Goal: Transaction & Acquisition: Purchase product/service

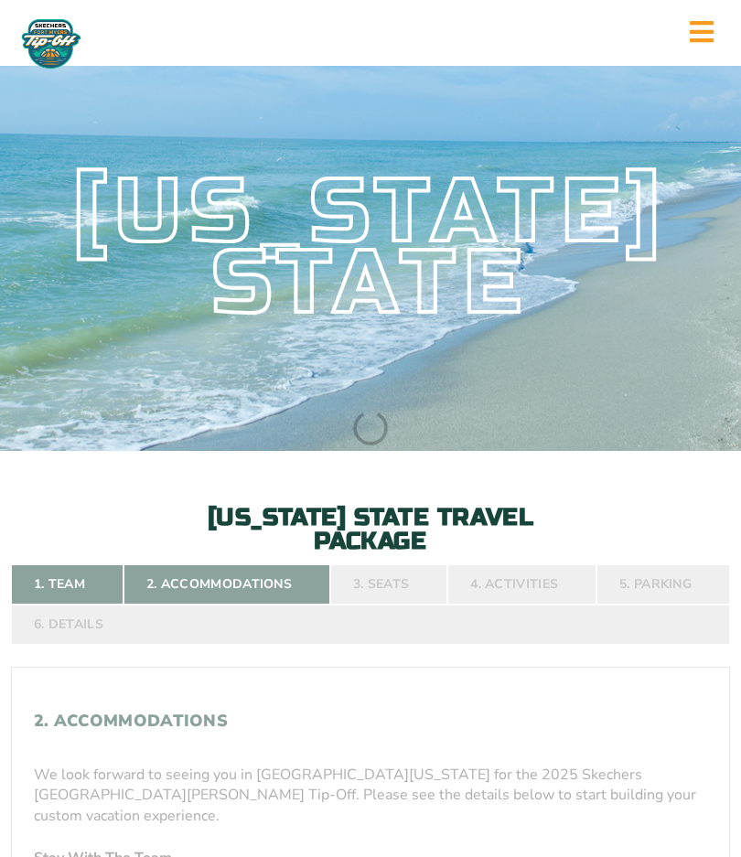
click at [500, 416] on div "[US_STATE] State" at bounding box center [370, 247] width 741 height 407
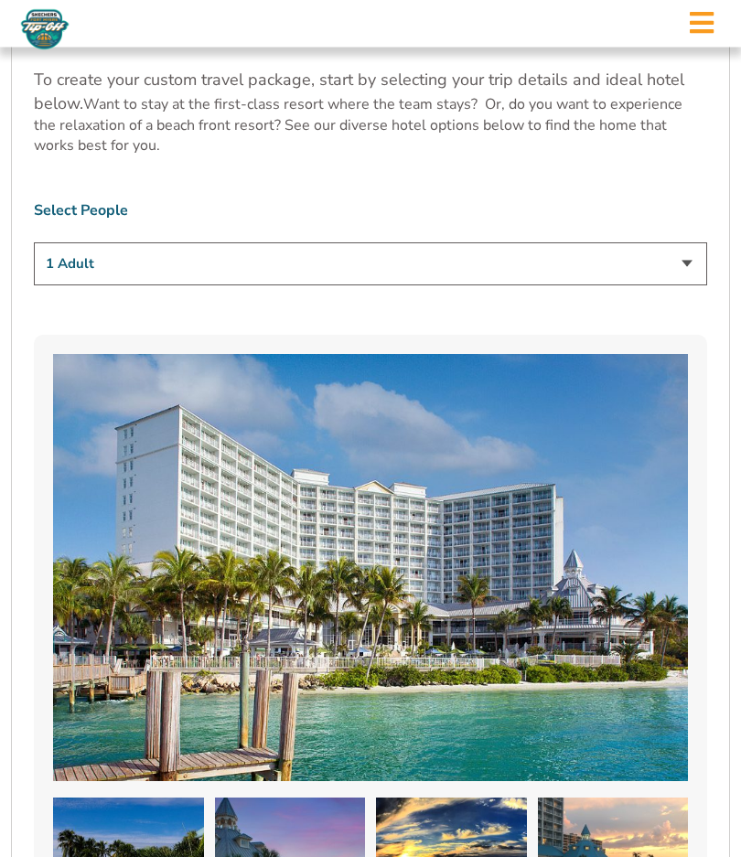
scroll to position [1187, 0]
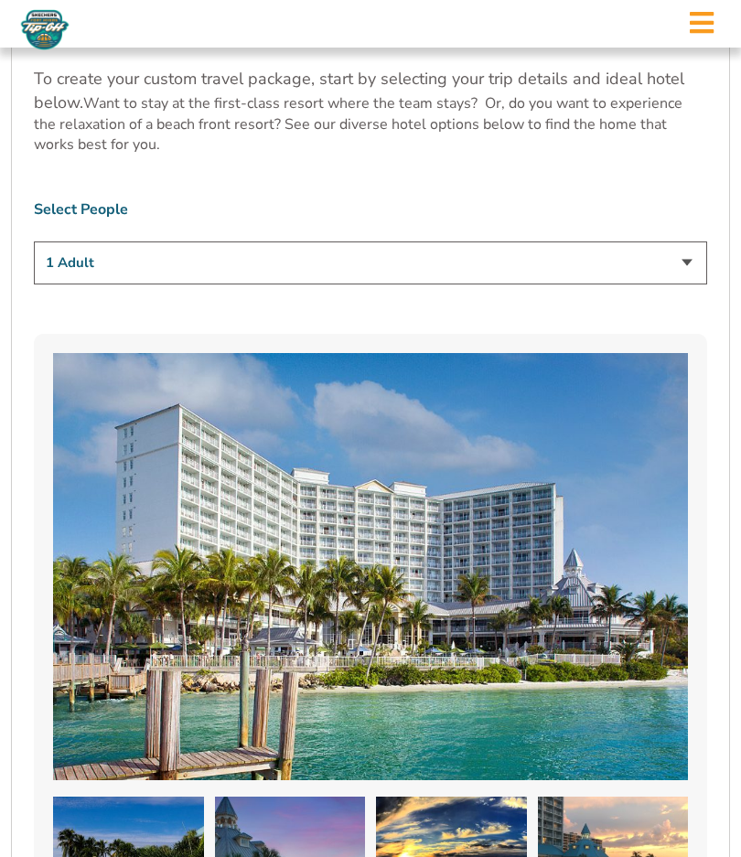
click at [689, 285] on select "1 Adult 2 Adults 3 Adults 4 Adults 2 Adults + 1 Child 2 Adults + 2 Children 2 A…" at bounding box center [370, 263] width 673 height 43
select select "2 Adults + 2 Children"
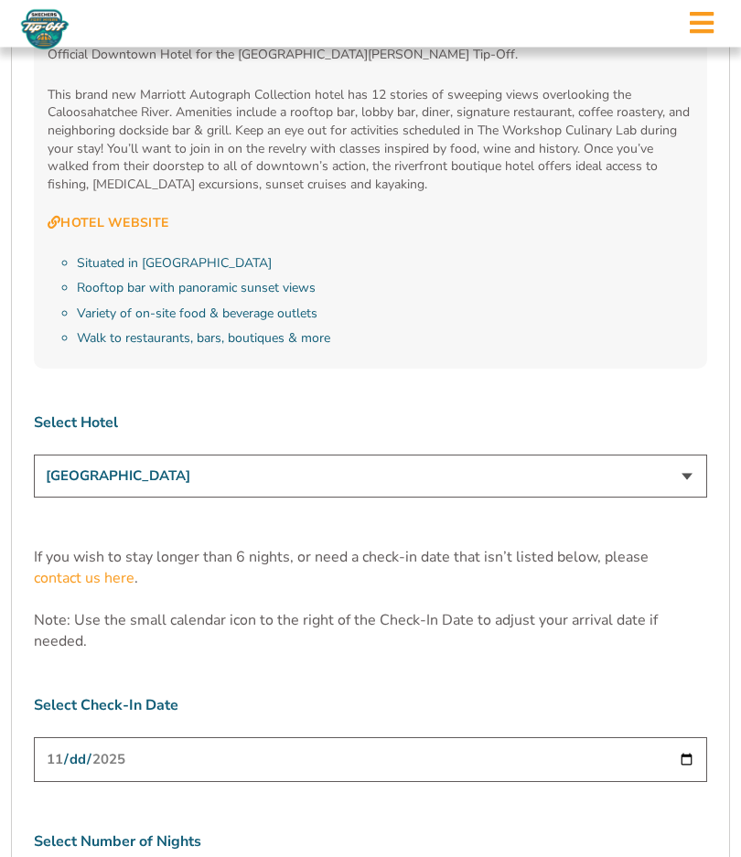
scroll to position [5147, 0]
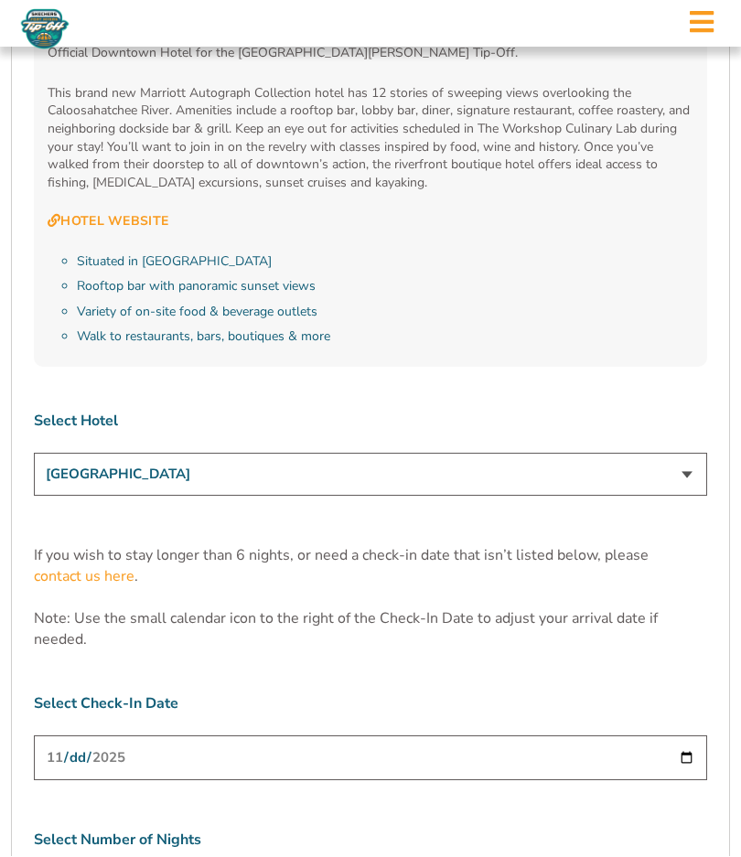
click at [351, 737] on input "2025-11-24" at bounding box center [370, 759] width 673 height 45
select select "4 Nights"
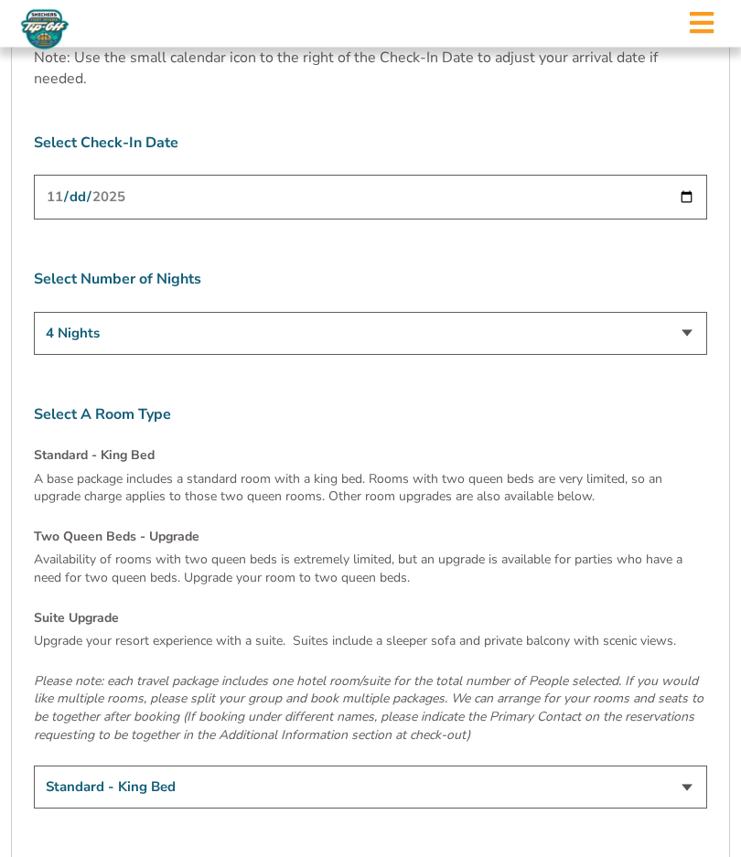
scroll to position [5709, 0]
click at [363, 765] on select "Standard - King Bed Two Queen Beds - Upgrade (+$15 per night) Suite Upgrade (+$…" at bounding box center [370, 786] width 673 height 43
select select "Suite Upgrade"
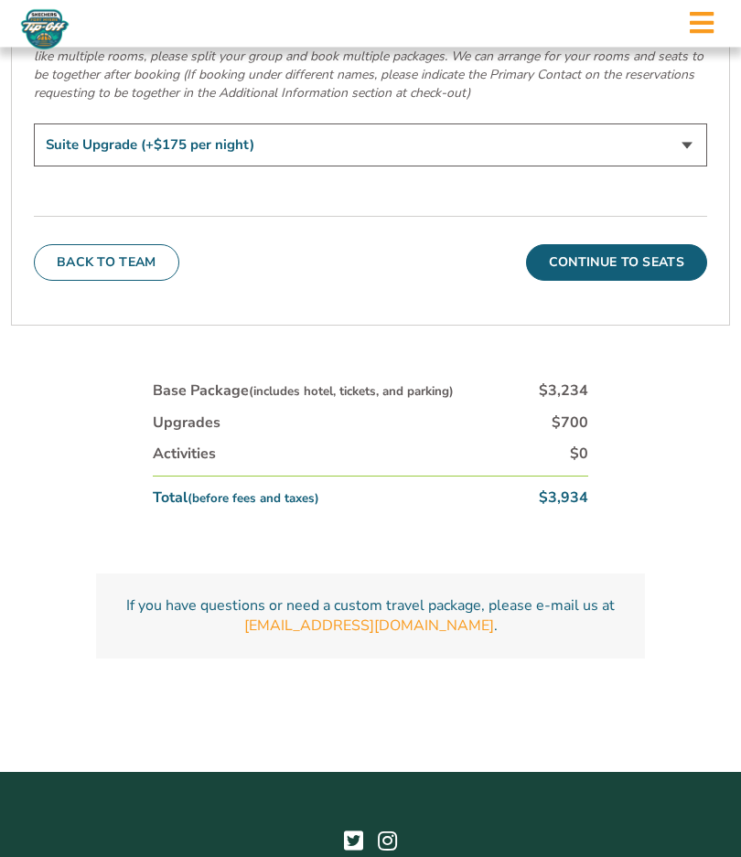
scroll to position [6390, 0]
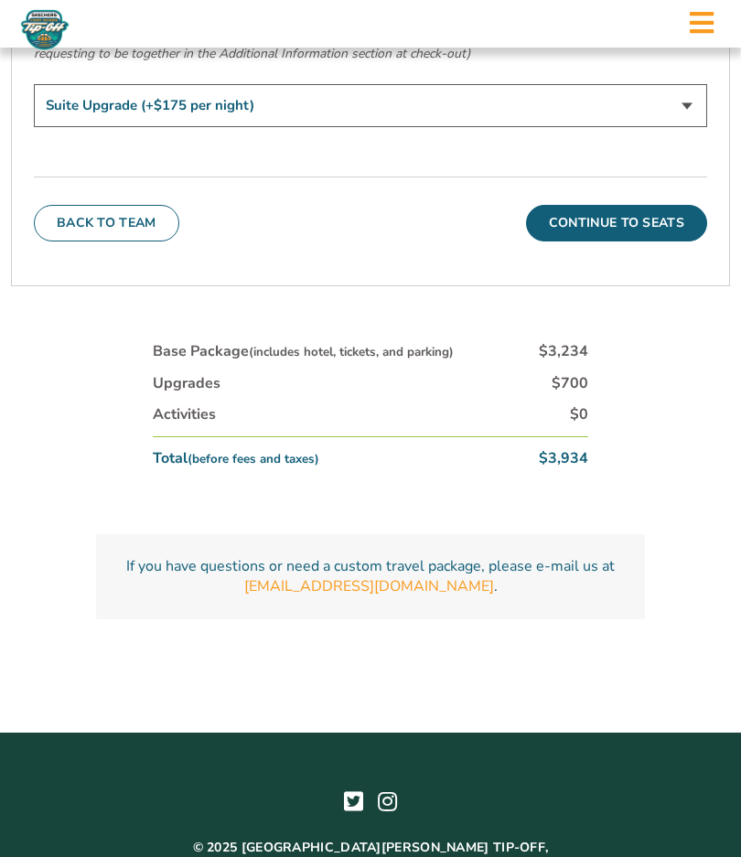
click at [617, 205] on button "Continue To Seats" at bounding box center [616, 223] width 181 height 37
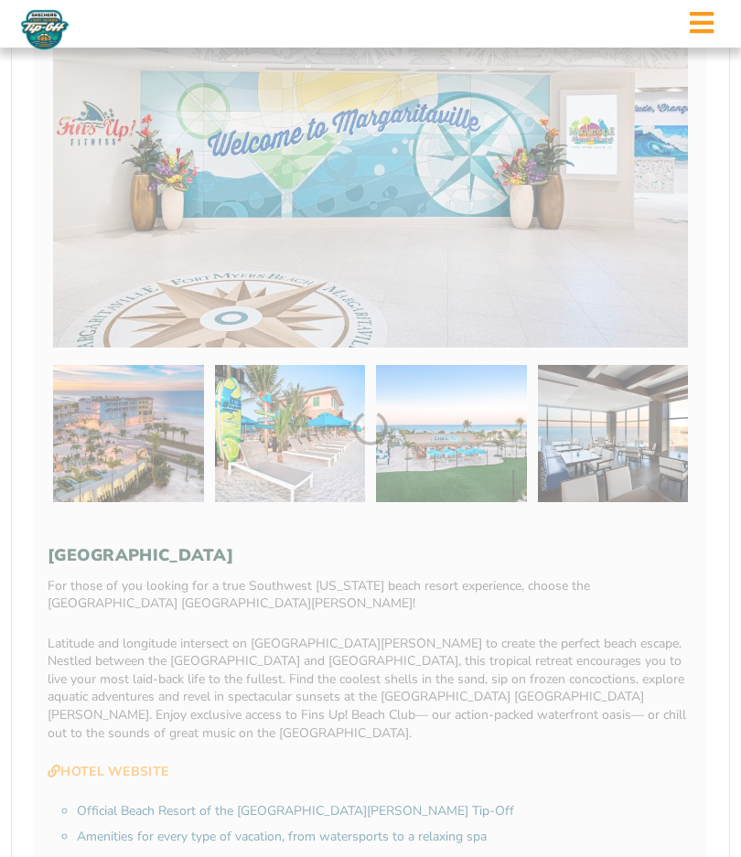
scroll to position [419, 0]
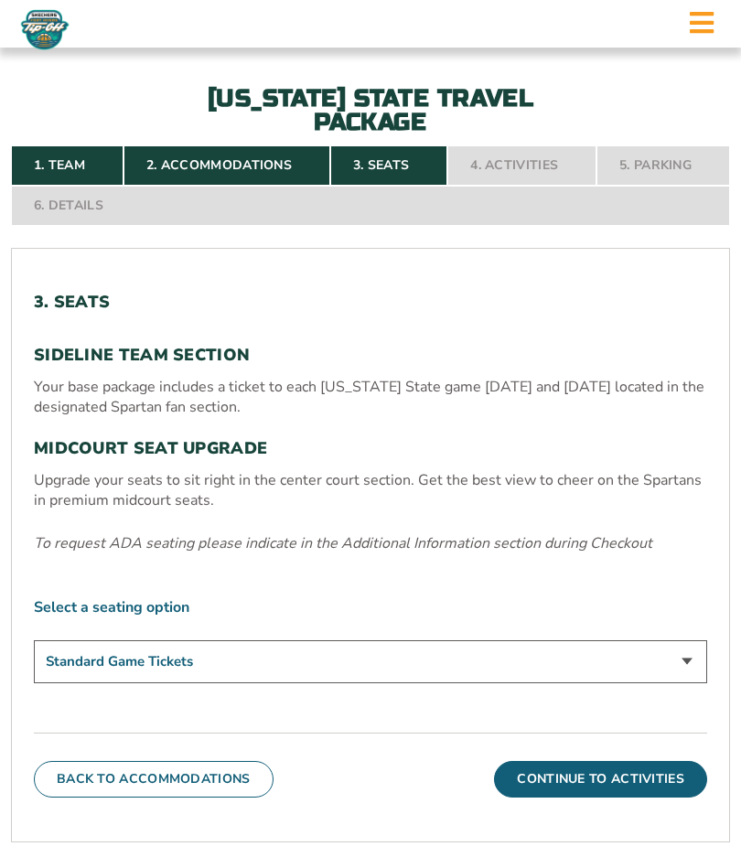
click at [343, 683] on select "Standard Game Tickets Midcourt Seat Upgrade (+$140 per person)" at bounding box center [370, 661] width 673 height 43
select select "Midcourt Seat Upgrade"
click at [544, 798] on button "Continue To Activities" at bounding box center [600, 779] width 213 height 37
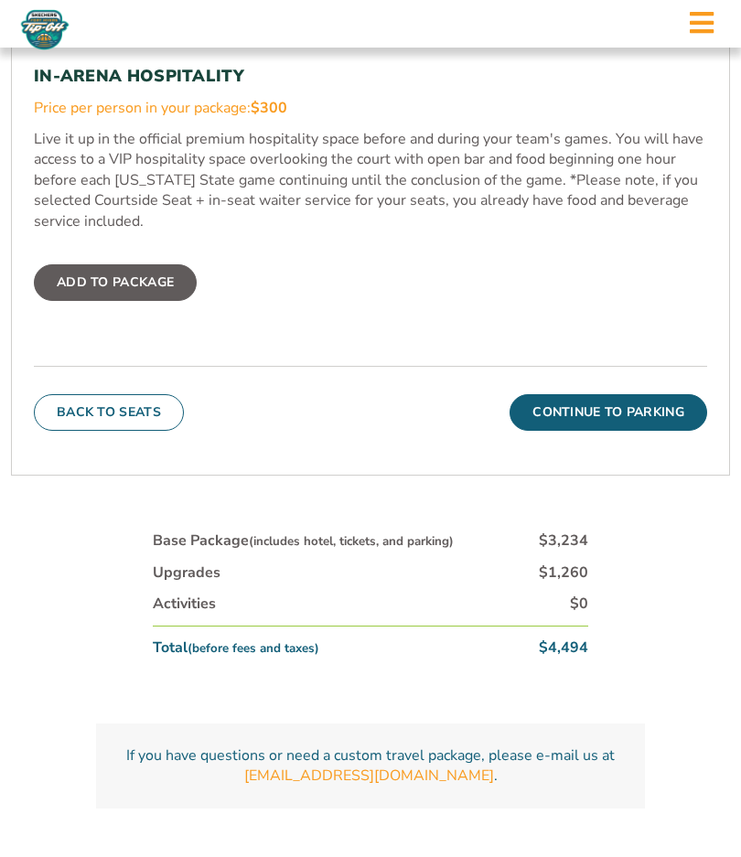
click at [596, 431] on button "Continue To Parking" at bounding box center [609, 412] width 198 height 37
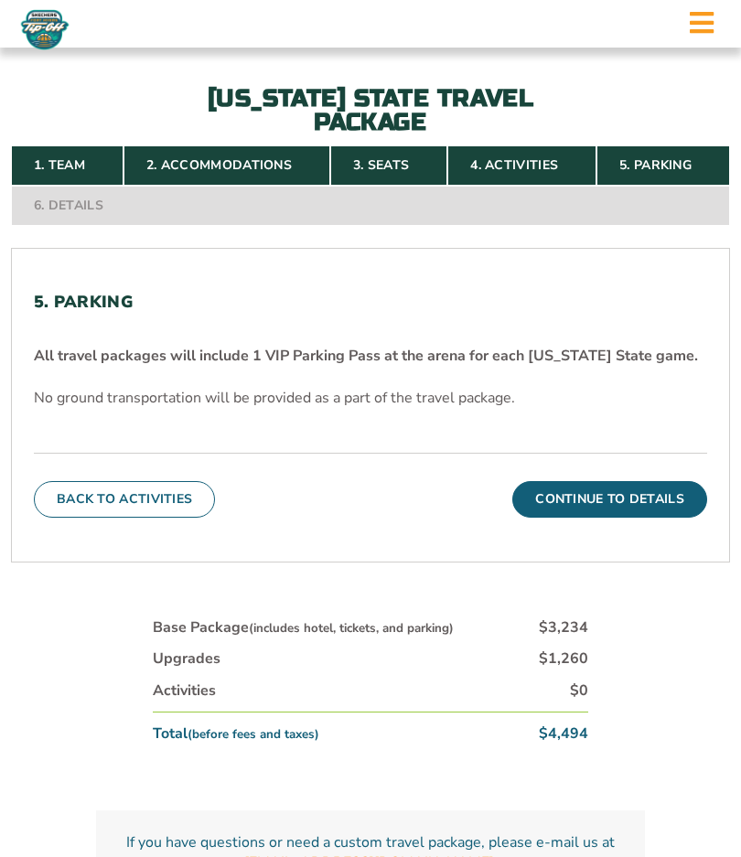
click at [589, 518] on button "Continue To Details" at bounding box center [609, 499] width 195 height 37
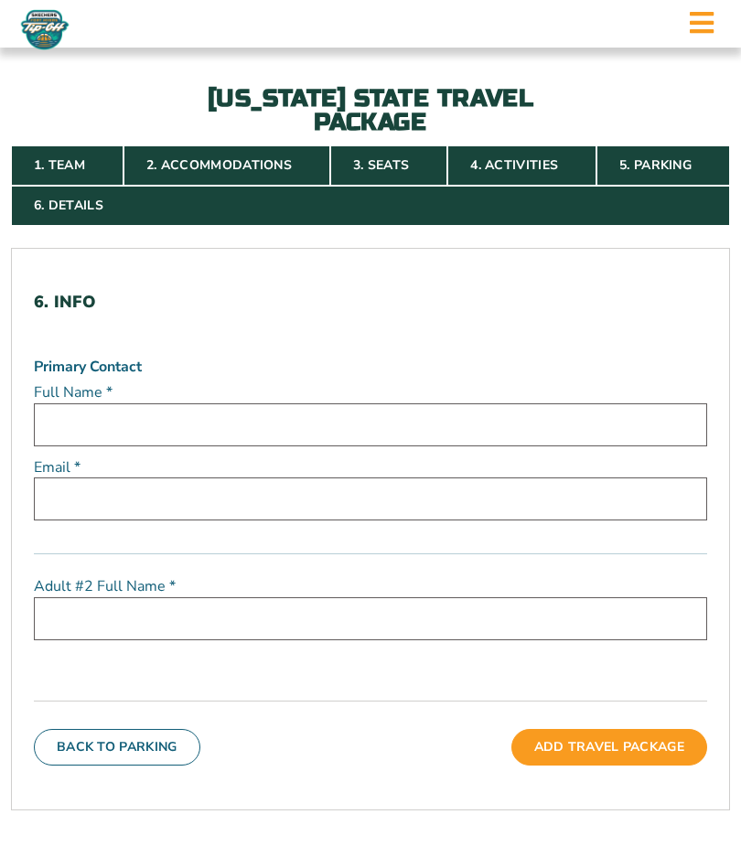
click at [112, 447] on input "text" at bounding box center [370, 425] width 673 height 43
type input "Arin M DiBello"
type input "arindibello1@gmail.com"
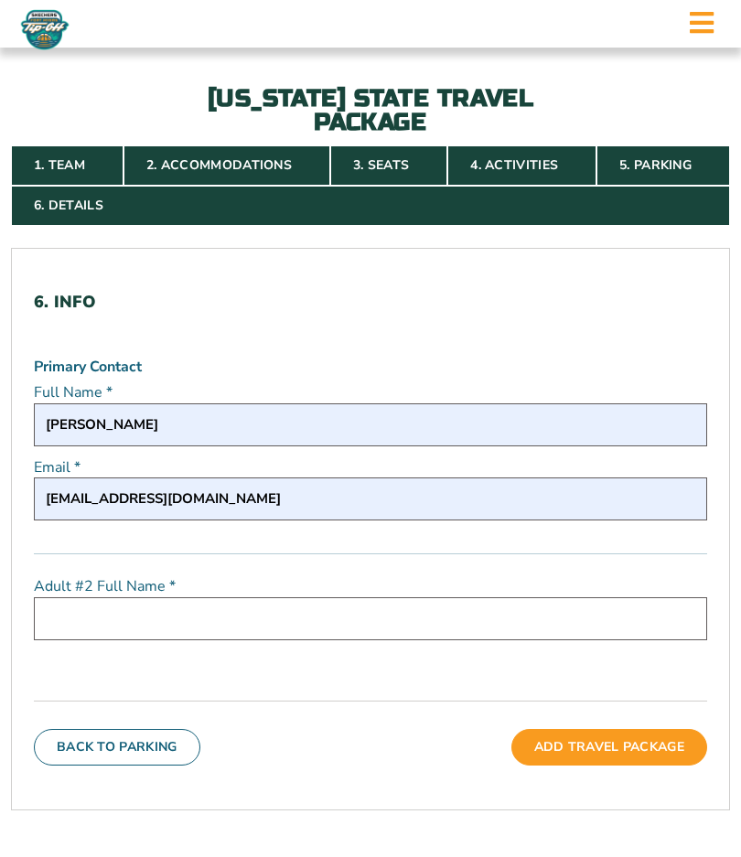
click at [158, 640] on input "text" at bounding box center [370, 618] width 673 height 43
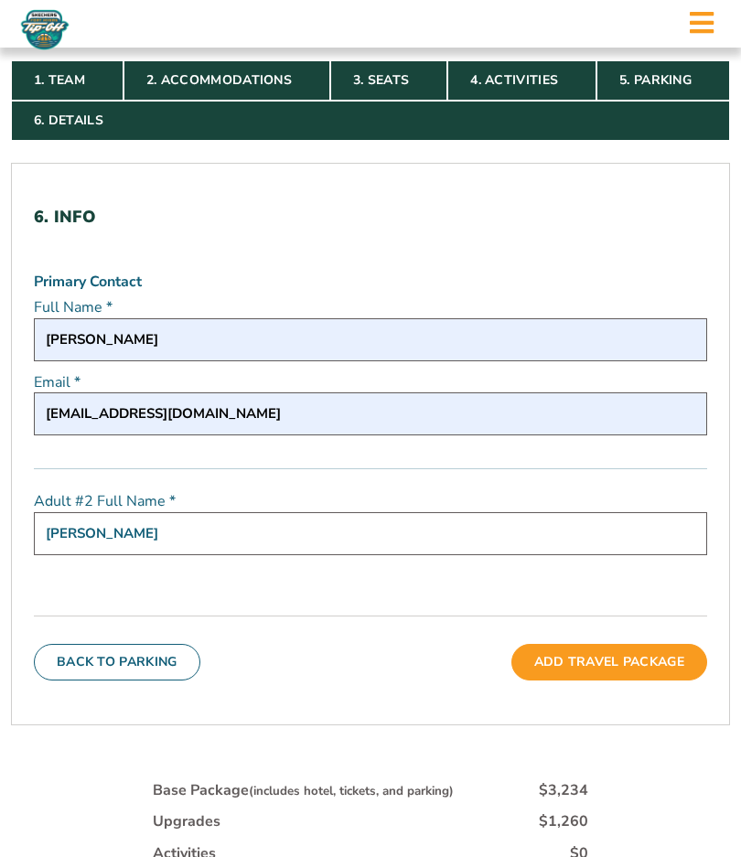
scroll to position [503, 0]
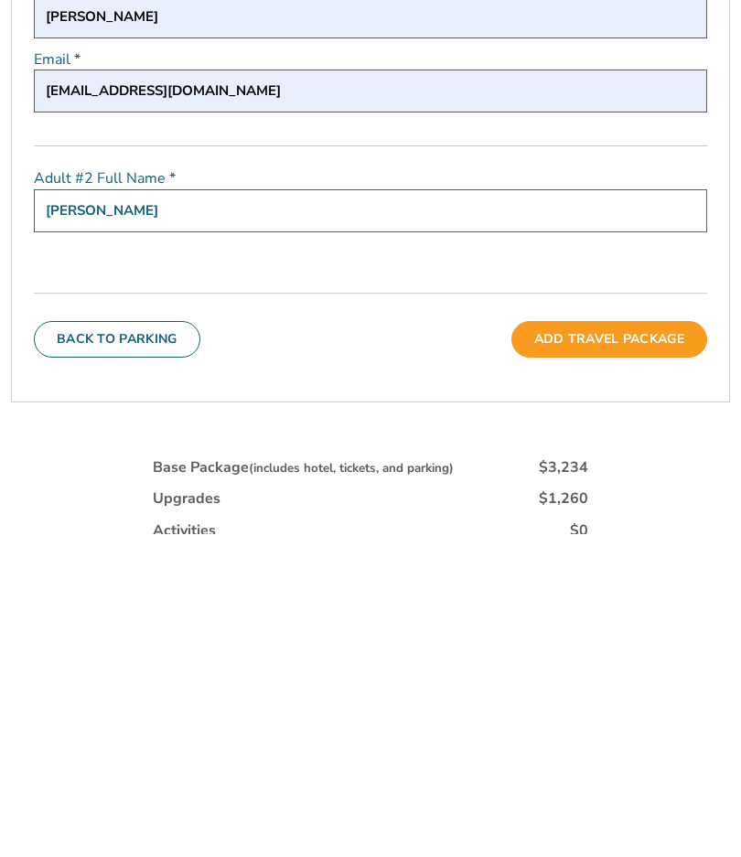
type input "Christopher DiBello"
click at [140, 645] on button "Back To Parking" at bounding box center [117, 663] width 167 height 37
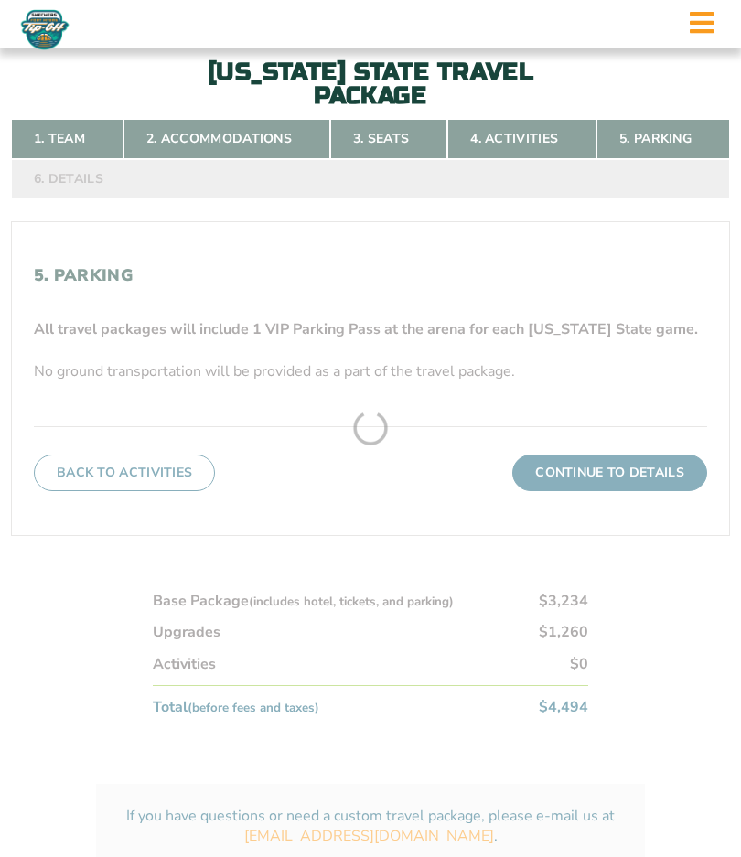
scroll to position [419, 0]
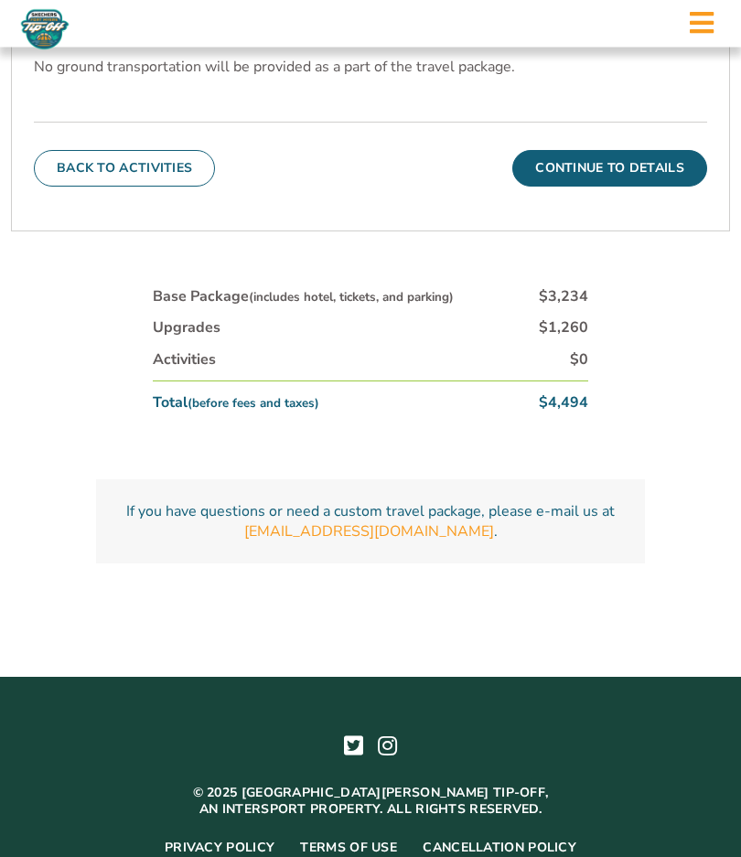
click at [614, 188] on button "Continue To Details" at bounding box center [609, 169] width 195 height 37
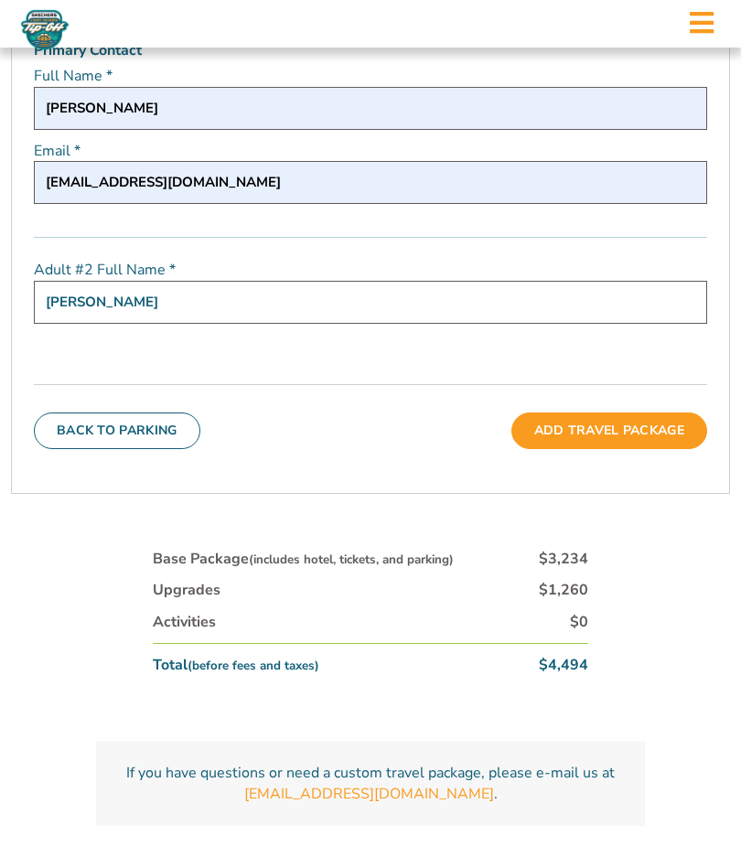
scroll to position [763, 0]
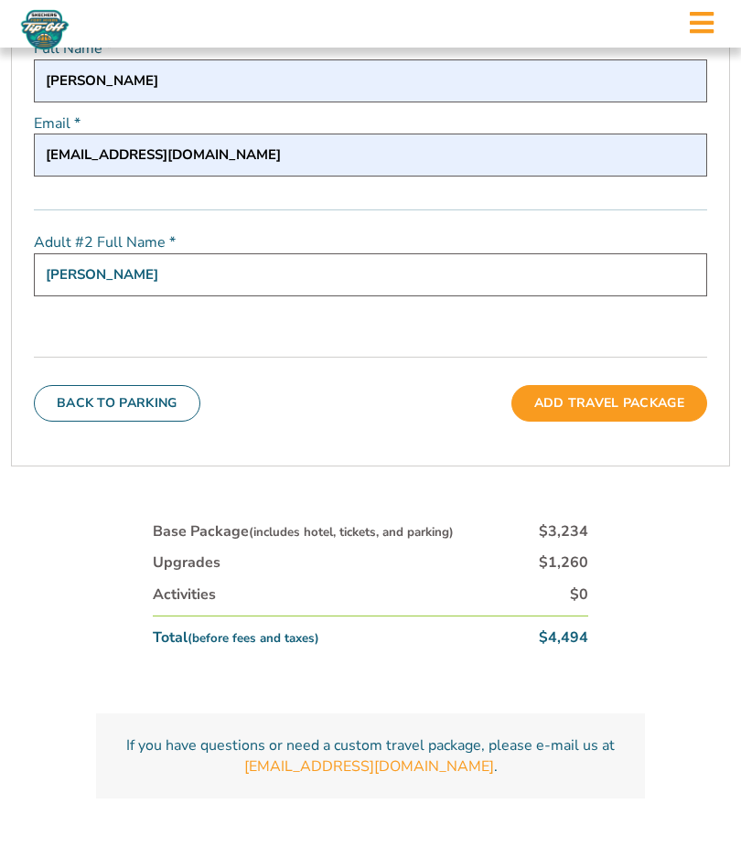
click at [580, 422] on button "Add Travel Package" at bounding box center [609, 403] width 196 height 37
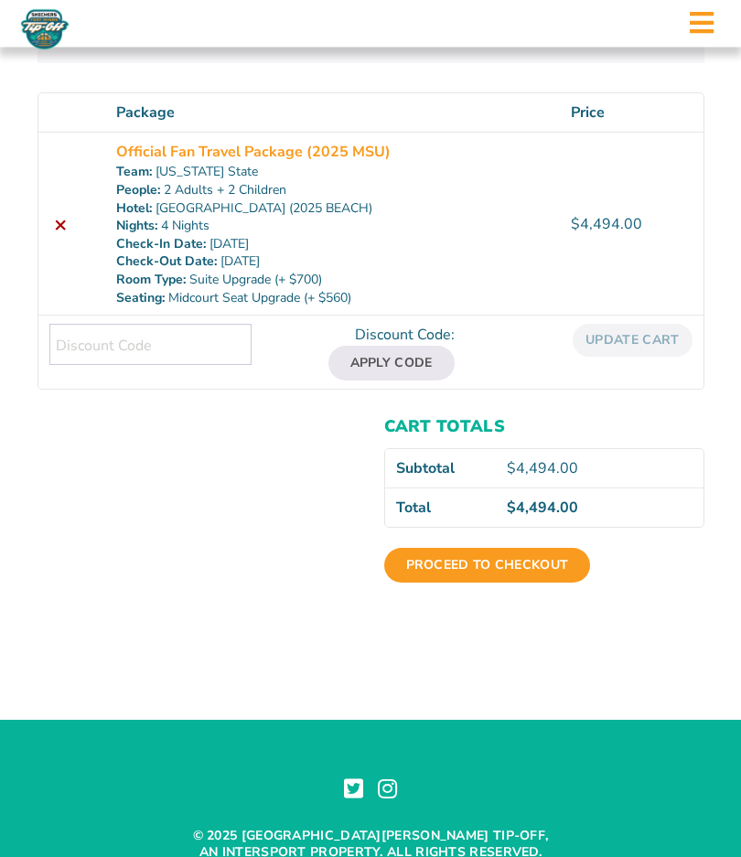
scroll to position [220, 0]
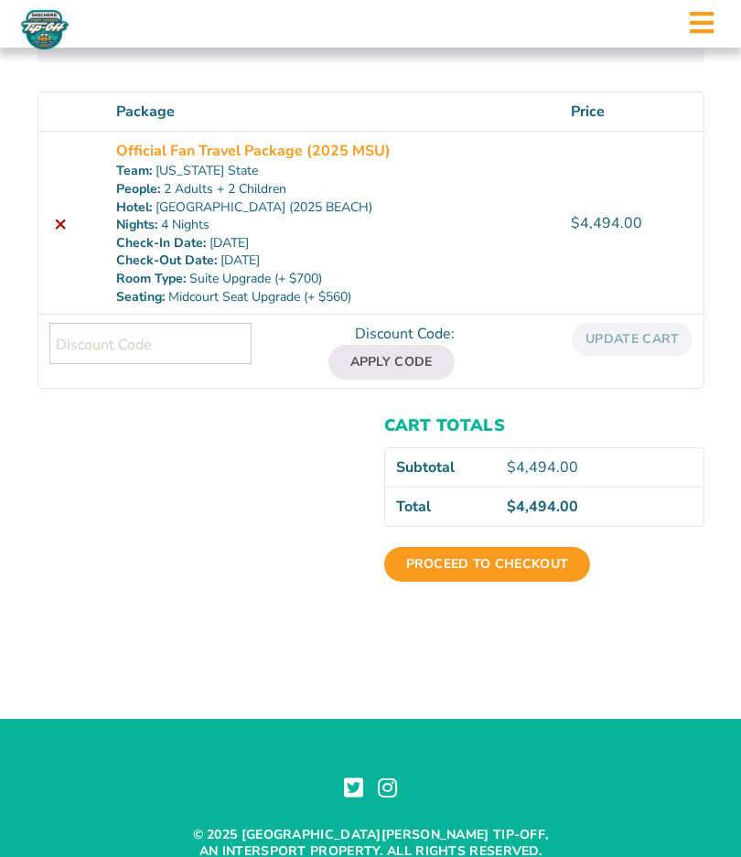
click at [473, 565] on link "Proceed to checkout" at bounding box center [487, 564] width 207 height 35
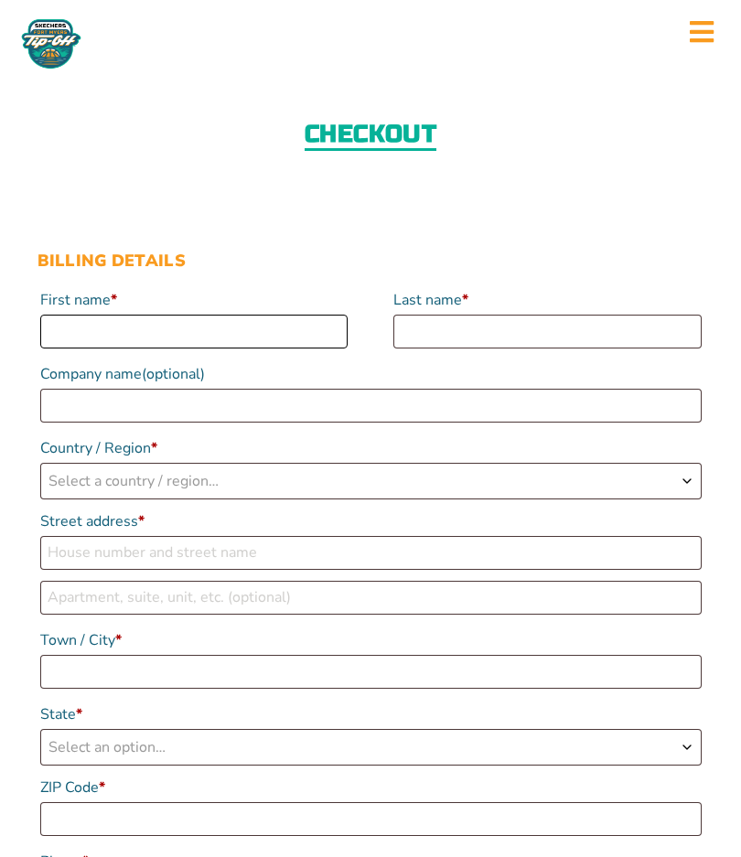
click at [154, 346] on input "First name *" at bounding box center [194, 332] width 308 height 34
type input "Arin"
type input "[PERSON_NAME]"
select select "US"
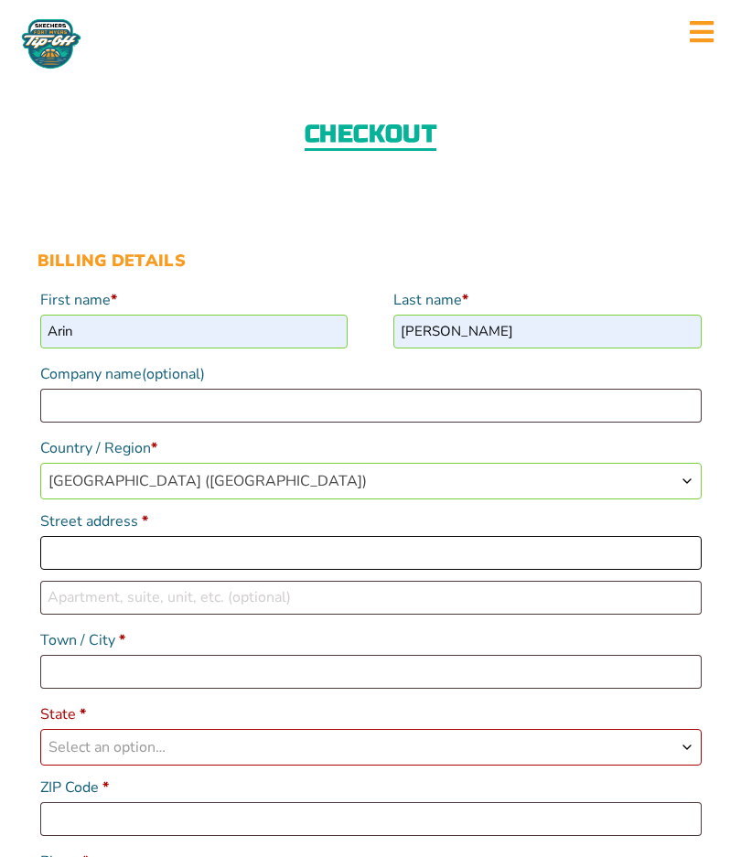
type input "[STREET_ADDRESS][PERSON_NAME]"
type input "Ponce Inlet"
select select "FL"
type input "32127"
type input "19176175007"
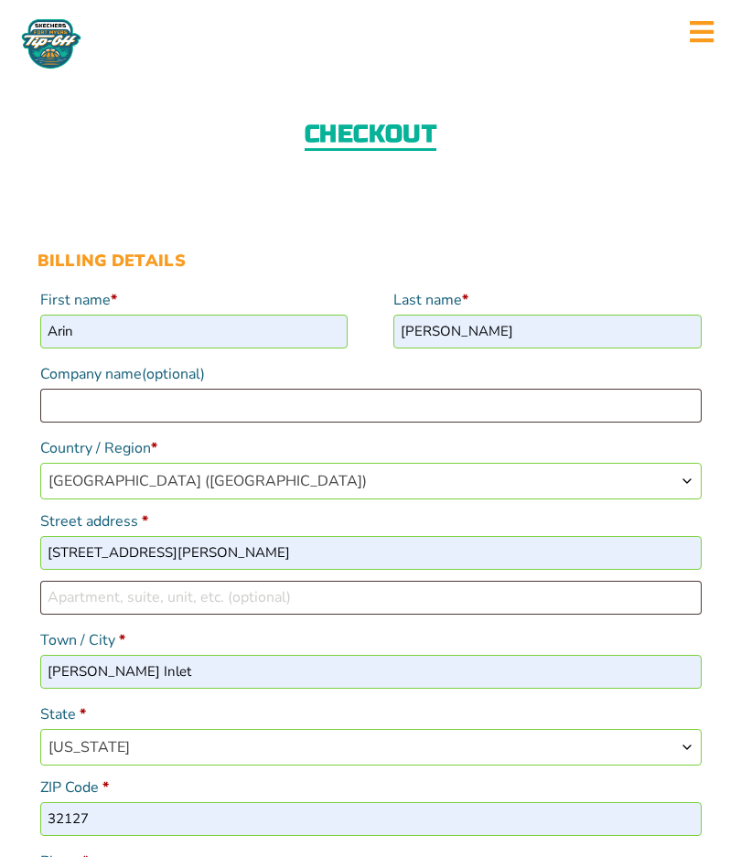
type input "arindibello1@gmail.com"
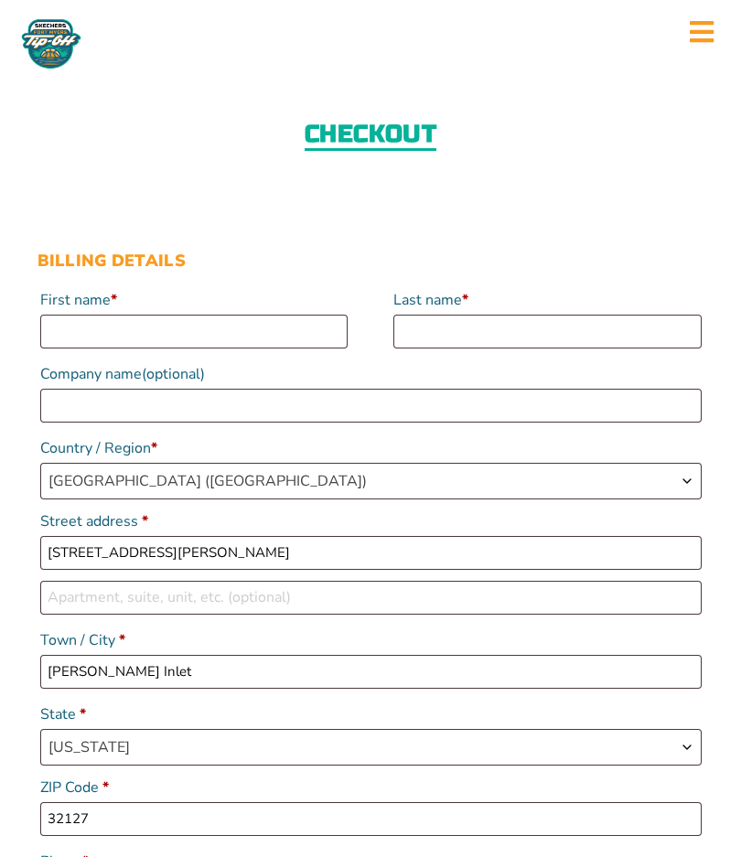
select select "FL"
click at [70, 335] on input "First name *" at bounding box center [194, 332] width 308 height 34
type input "Ari"
click at [508, 343] on input "Last name *" at bounding box center [547, 332] width 308 height 34
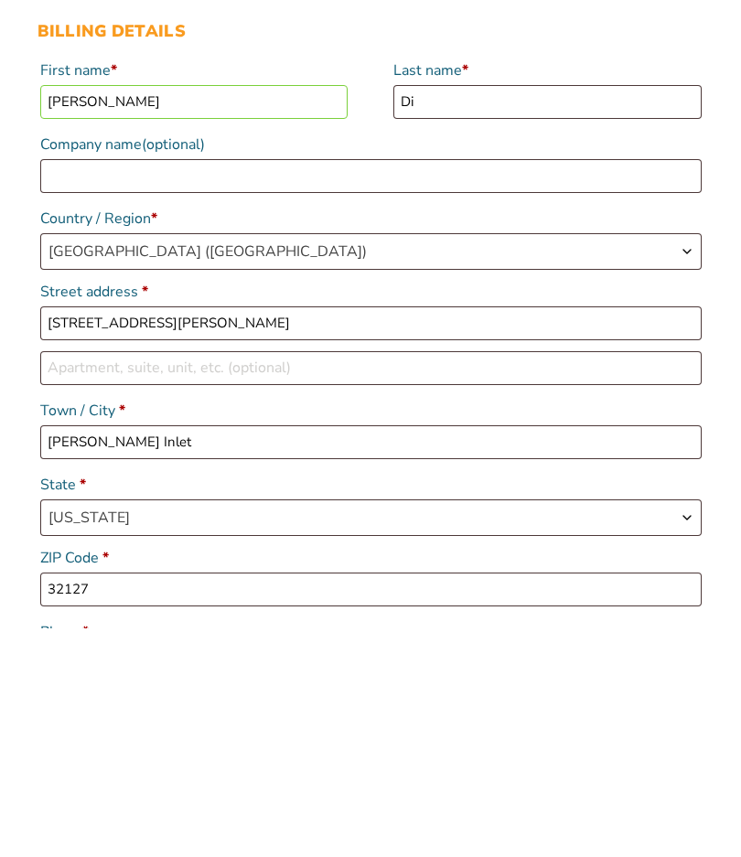
type input "[PERSON_NAME]"
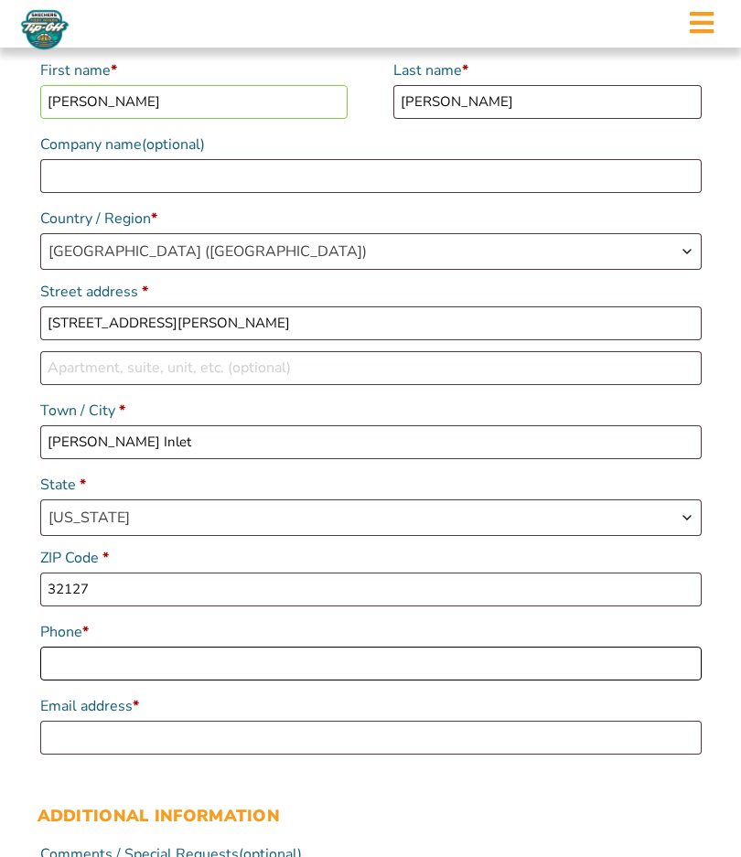
type input "13862625689"
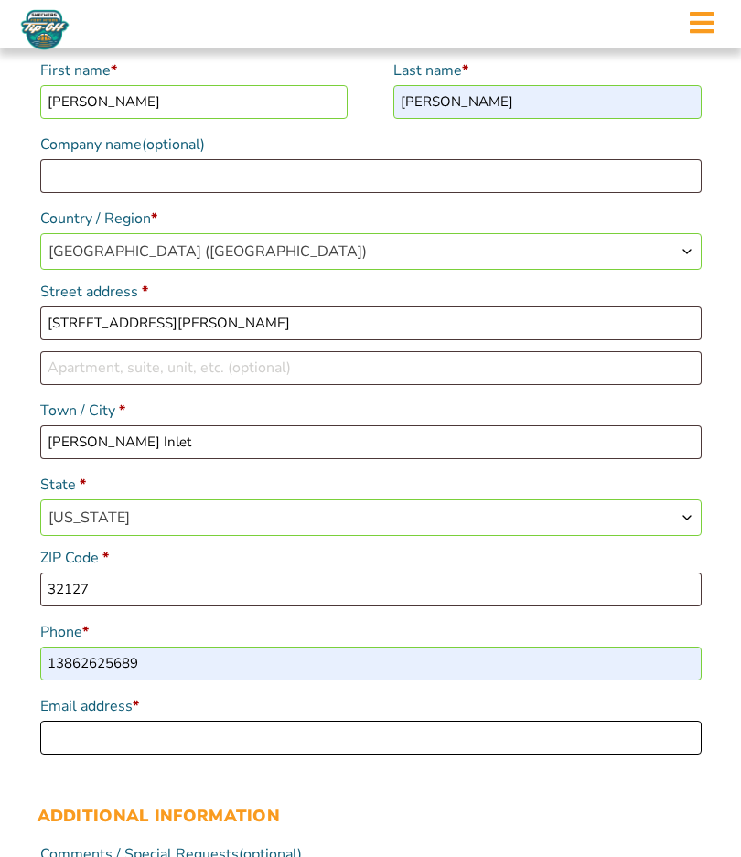
type input "[EMAIL_ADDRESS][DOMAIN_NAME]"
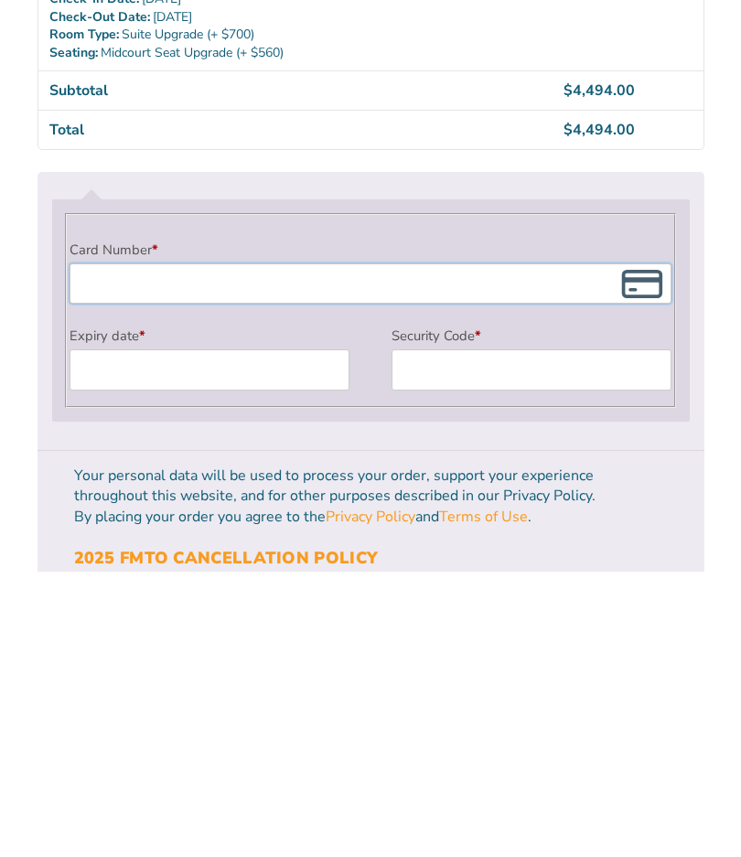
scroll to position [1381, 0]
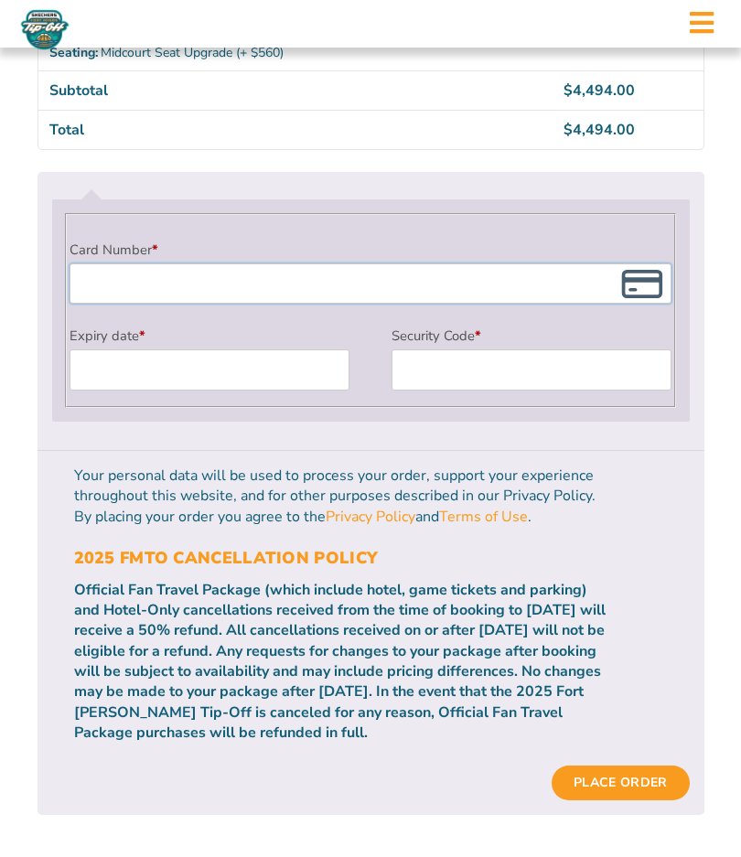
type input "05"
type input "05/2027"
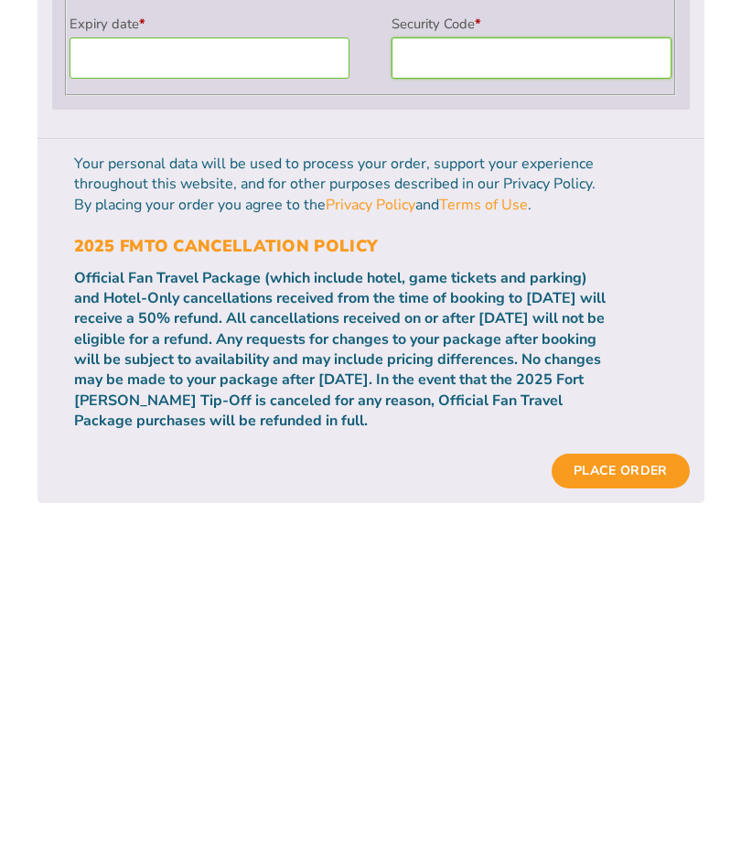
scroll to position [1424, 0]
click at [626, 723] on button "Place order" at bounding box center [620, 740] width 137 height 35
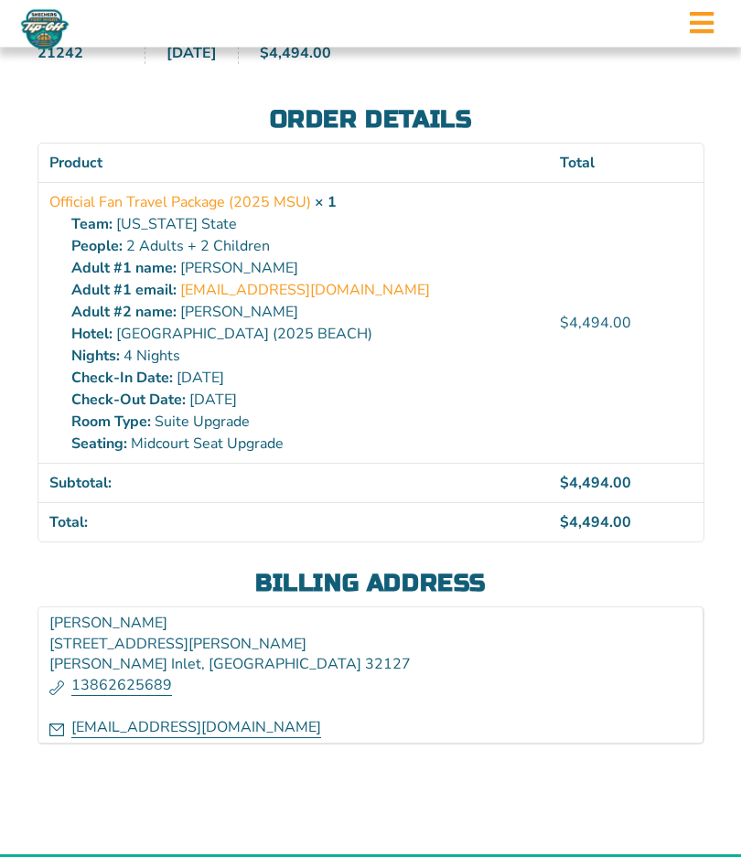
scroll to position [221, 0]
